Goal: Information Seeking & Learning: Find specific fact

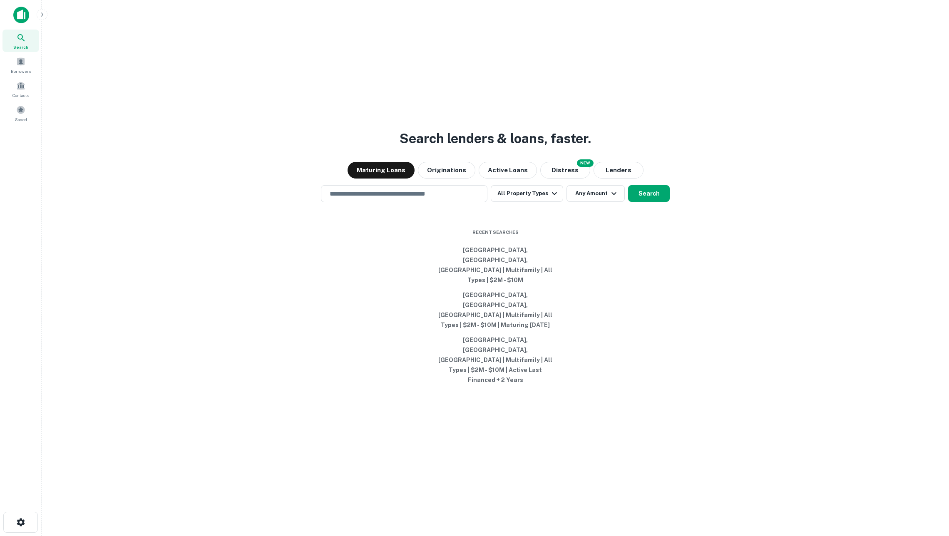
click at [44, 11] on icon "button" at bounding box center [42, 14] width 7 height 7
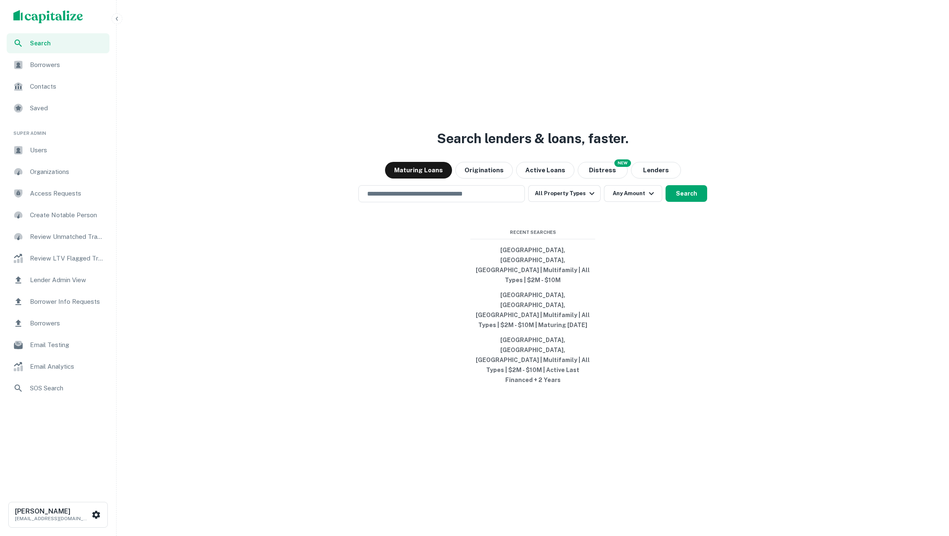
click at [77, 295] on div "Borrower Info Requests" at bounding box center [58, 302] width 103 height 20
click at [495, 199] on input "text" at bounding box center [441, 194] width 159 height 10
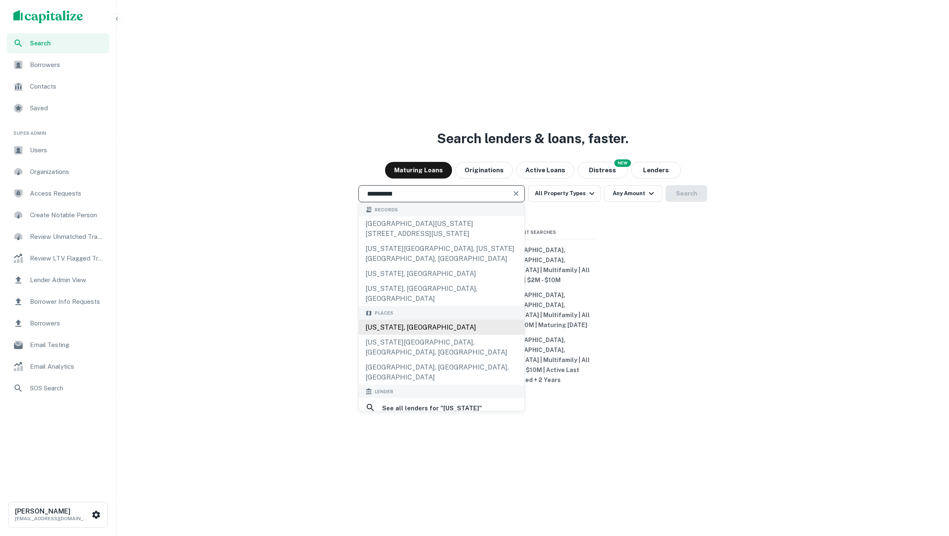
click at [447, 335] on div "[US_STATE], [GEOGRAPHIC_DATA]" at bounding box center [442, 327] width 166 height 15
type input "**********"
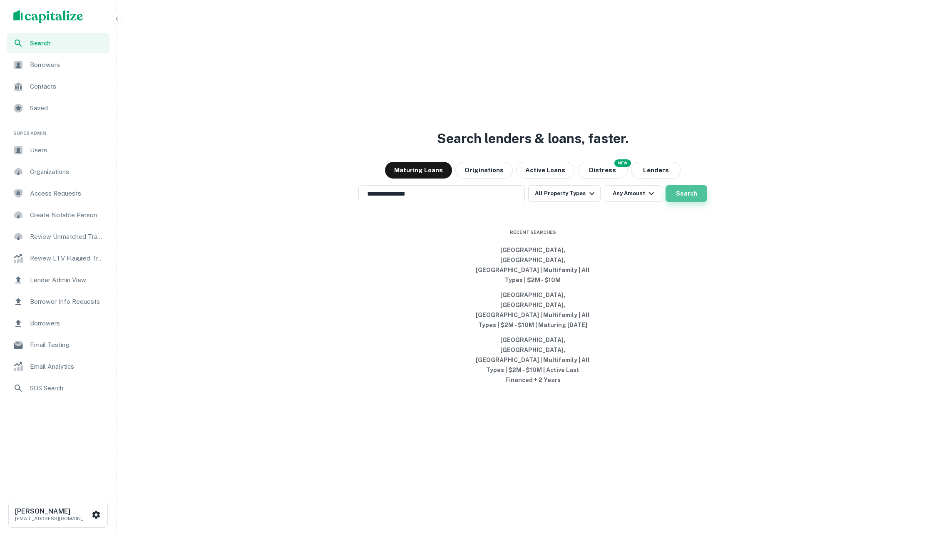
click at [685, 202] on button "Search" at bounding box center [687, 193] width 42 height 17
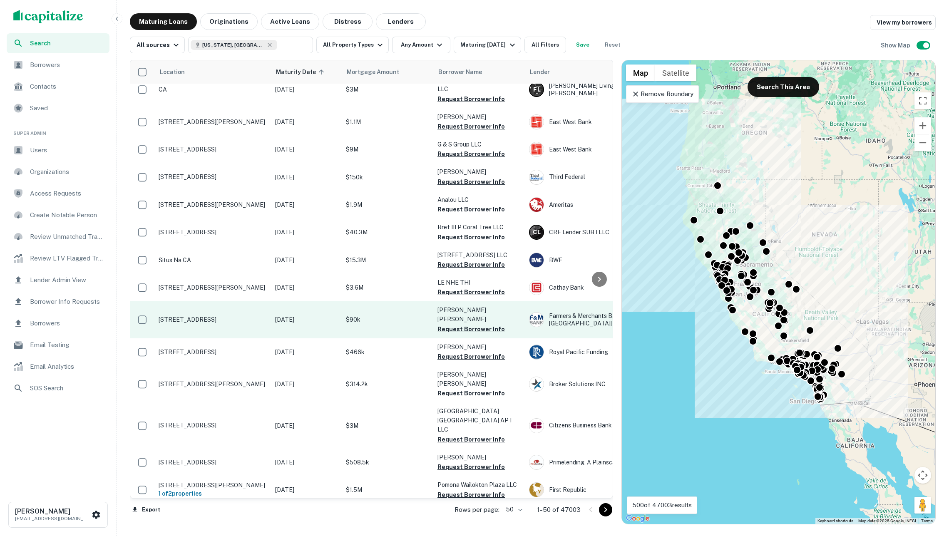
scroll to position [982, 0]
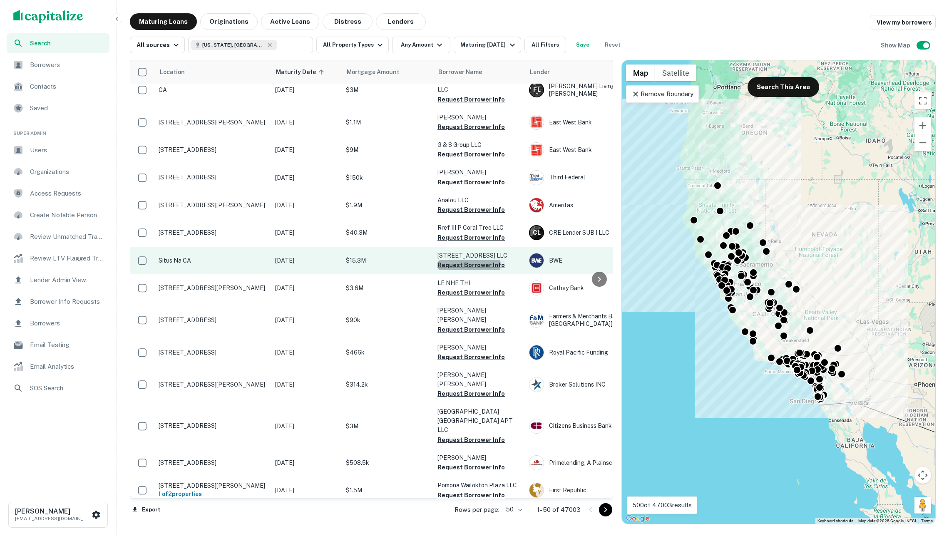
click at [464, 260] on button "Request Borrower Info" at bounding box center [470, 265] width 67 height 10
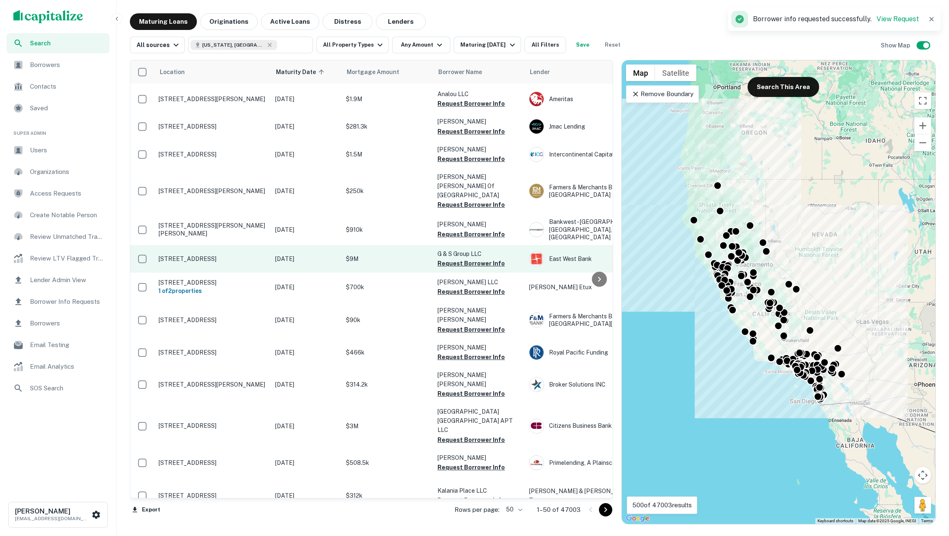
click at [410, 254] on p "$9M" at bounding box center [387, 258] width 83 height 9
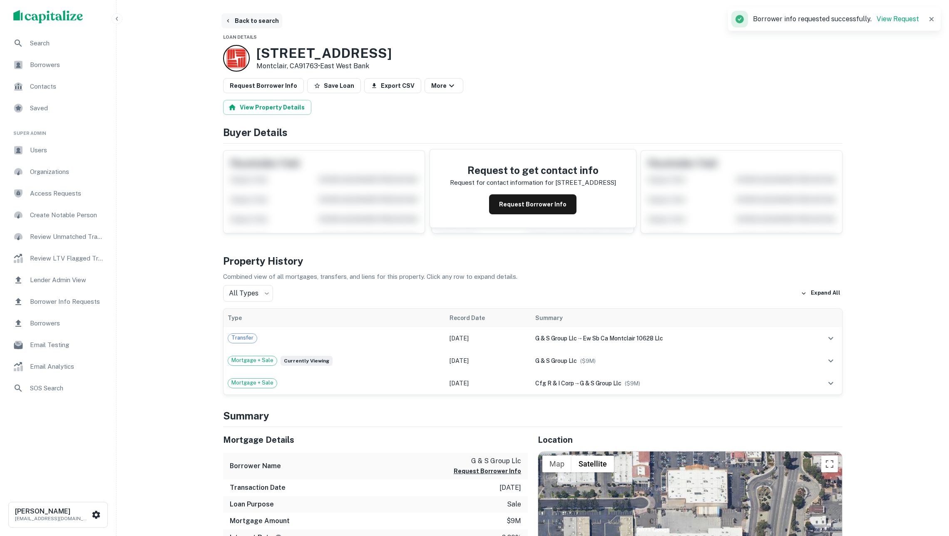
click at [251, 21] on button "Back to search" at bounding box center [251, 20] width 61 height 15
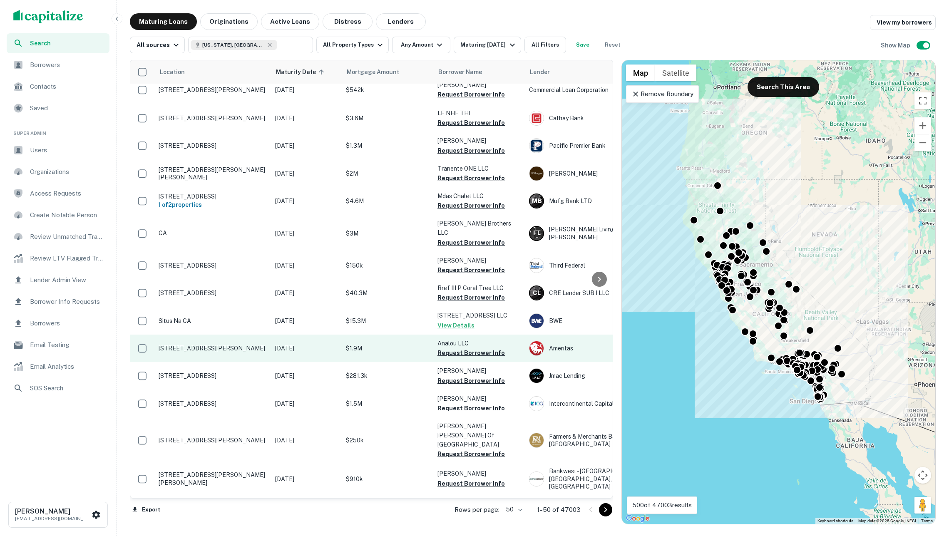
scroll to position [733, 0]
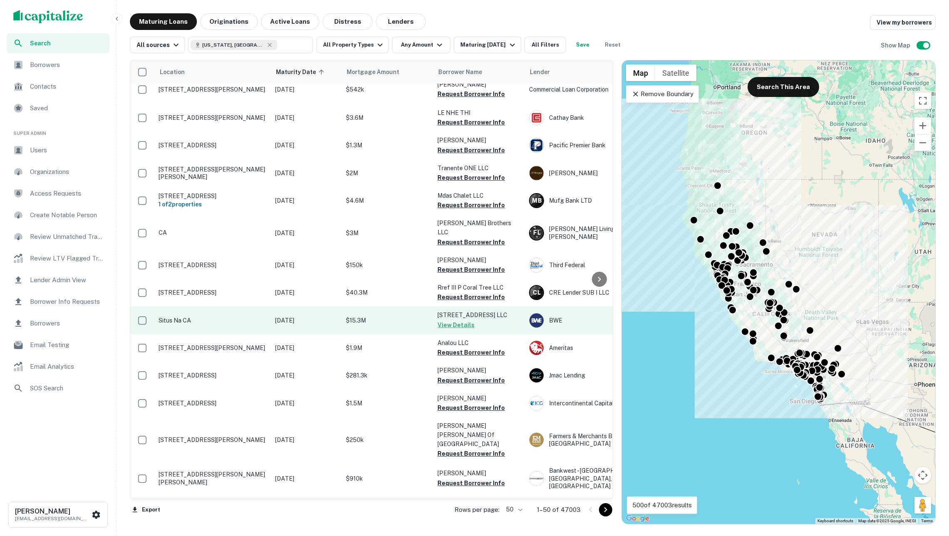
click at [380, 316] on p "$15.3M" at bounding box center [387, 320] width 83 height 9
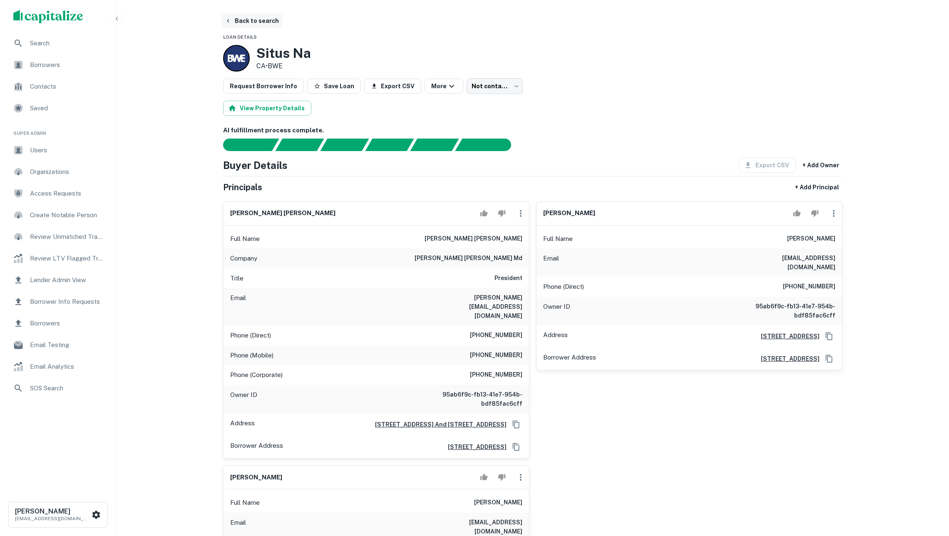
click at [246, 23] on button "Back to search" at bounding box center [251, 20] width 61 height 15
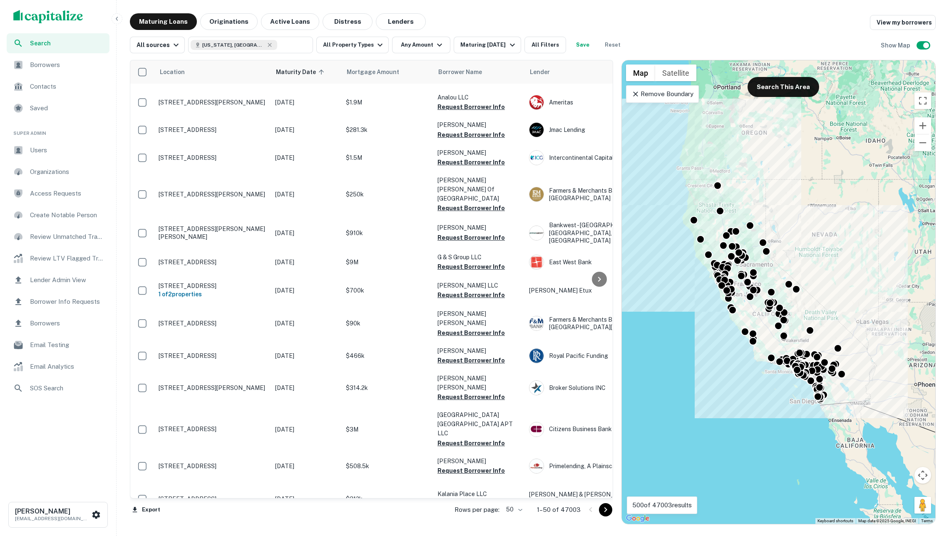
scroll to position [978, 0]
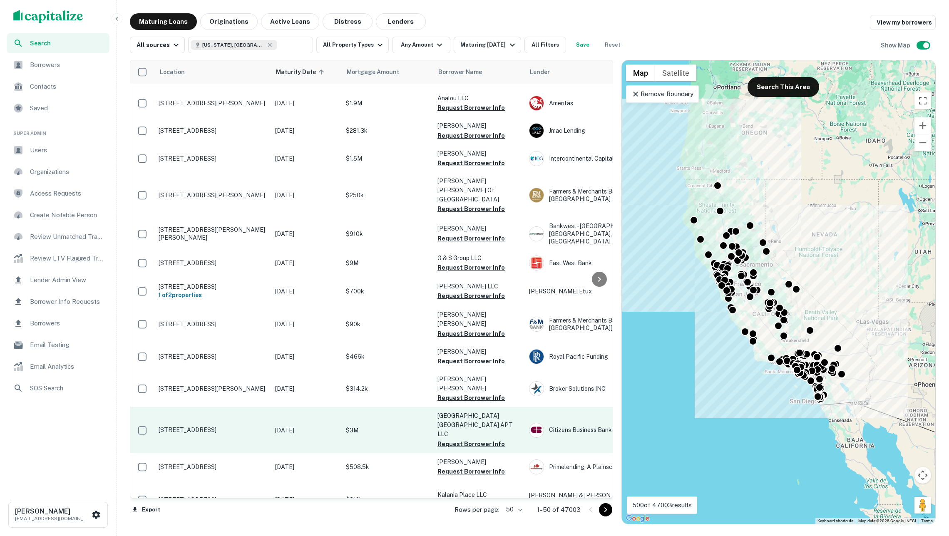
click at [364, 426] on p "$3M" at bounding box center [387, 430] width 83 height 9
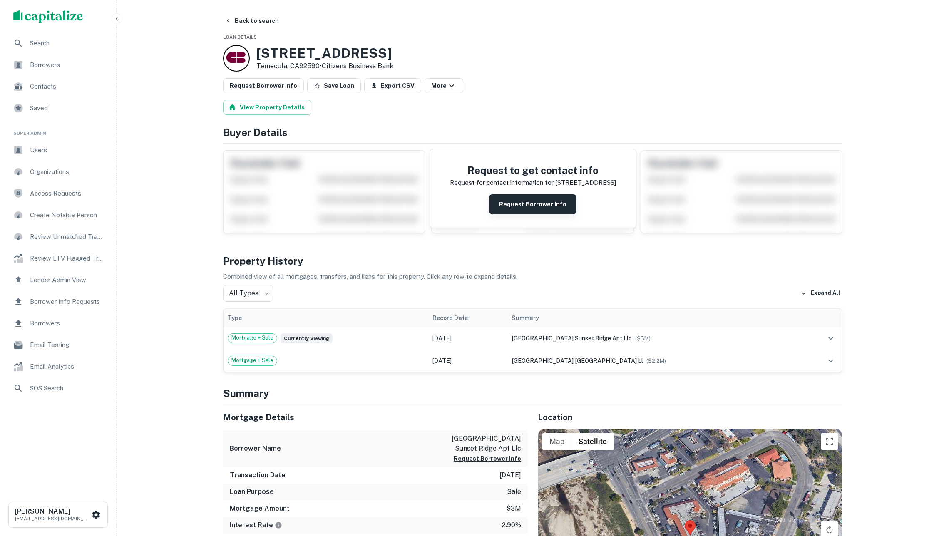
click at [525, 214] on button "Request Borrower Info" at bounding box center [532, 204] width 87 height 20
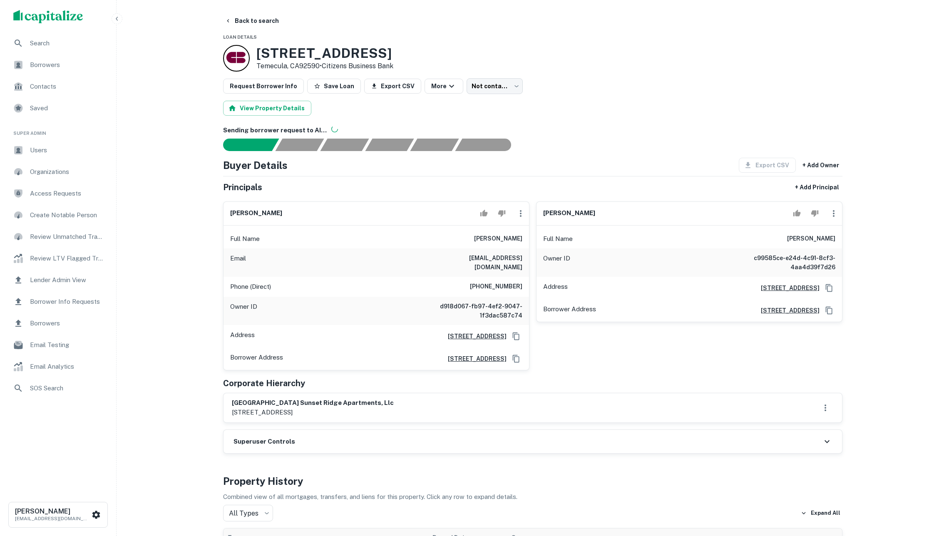
drag, startPoint x: 473, startPoint y: 248, endPoint x: 528, endPoint y: 246, distance: 54.6
click at [528, 246] on div "Full Name benjamin f venti" at bounding box center [377, 239] width 306 height 20
copy h6 "benjamin f venti"
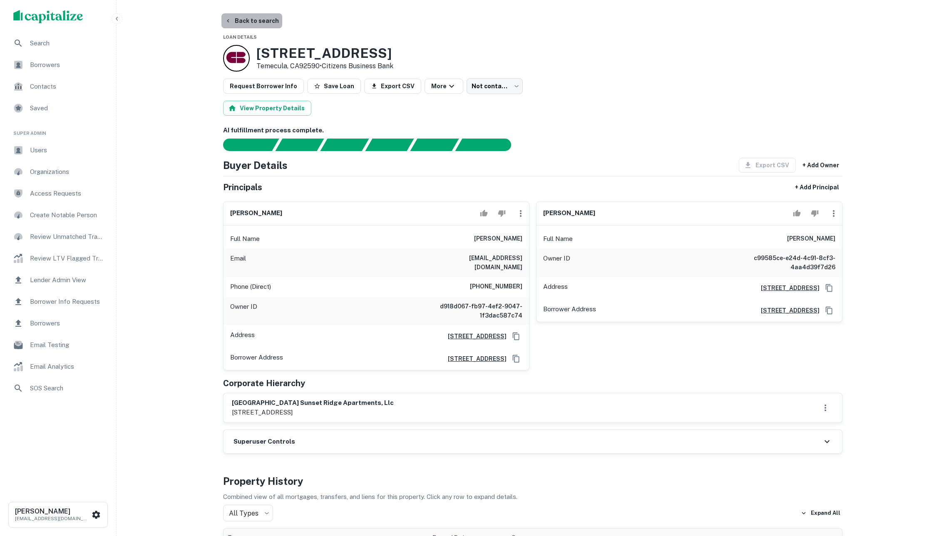
click at [265, 19] on button "Back to search" at bounding box center [251, 20] width 61 height 15
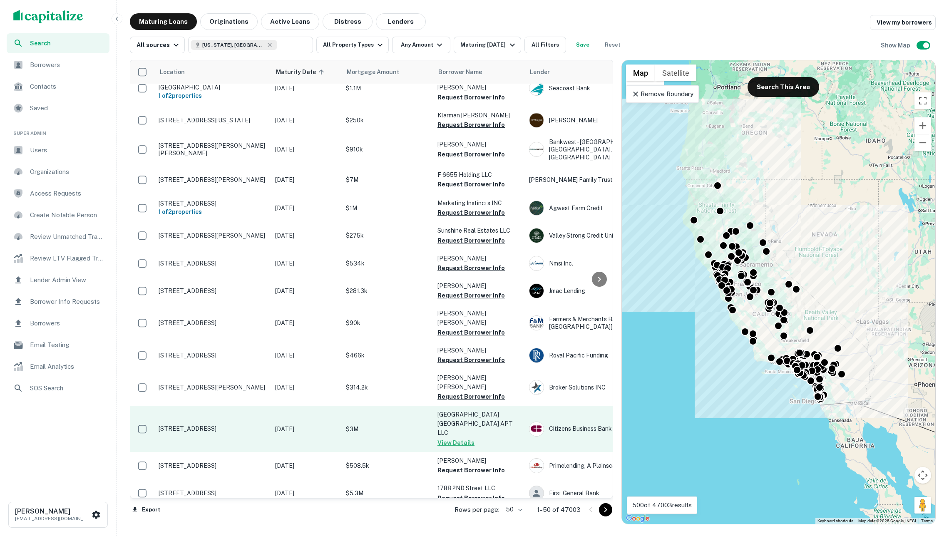
scroll to position [978, 0]
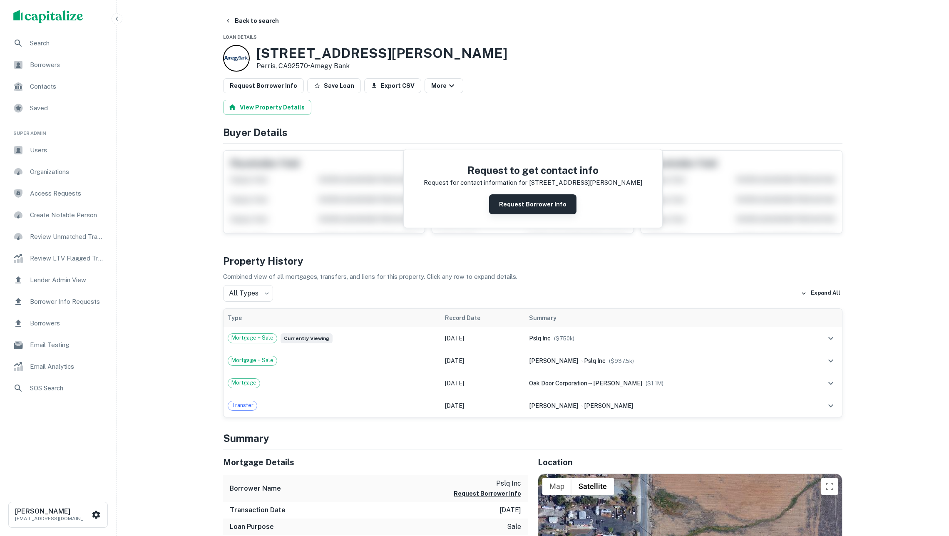
click at [517, 212] on button "Request Borrower Info" at bounding box center [532, 204] width 87 height 20
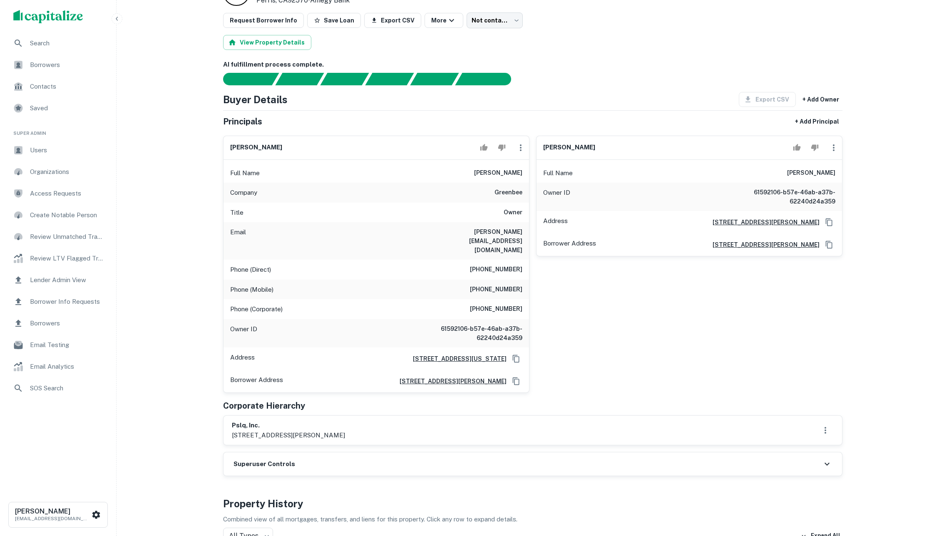
scroll to position [67, 0]
click at [515, 354] on icon "Copy Address" at bounding box center [516, 358] width 8 height 8
click at [676, 319] on div "john p swensen Full Name john p swensen Owner ID 61592106-b57e-46ab-a37b-62240d…" at bounding box center [685, 260] width 313 height 264
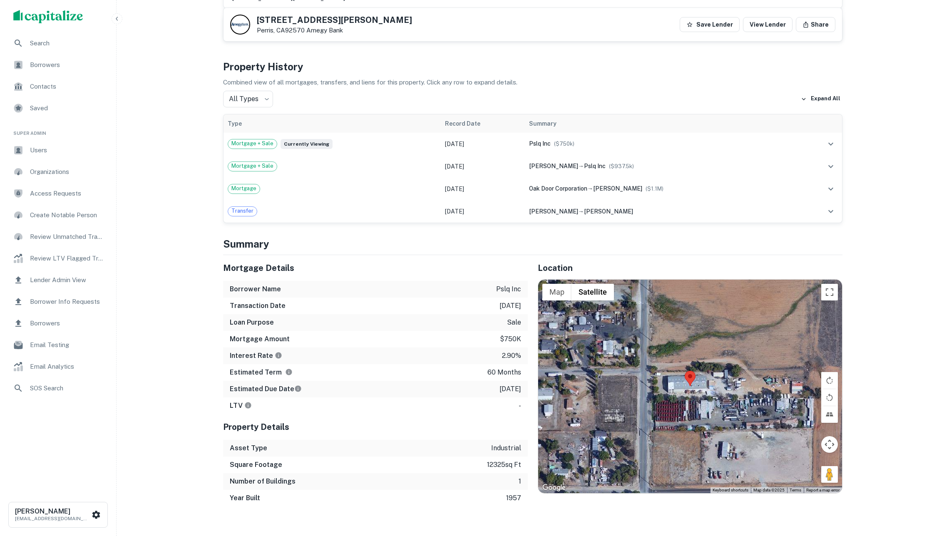
scroll to position [673, 0]
